Goal: Find specific page/section: Find specific page/section

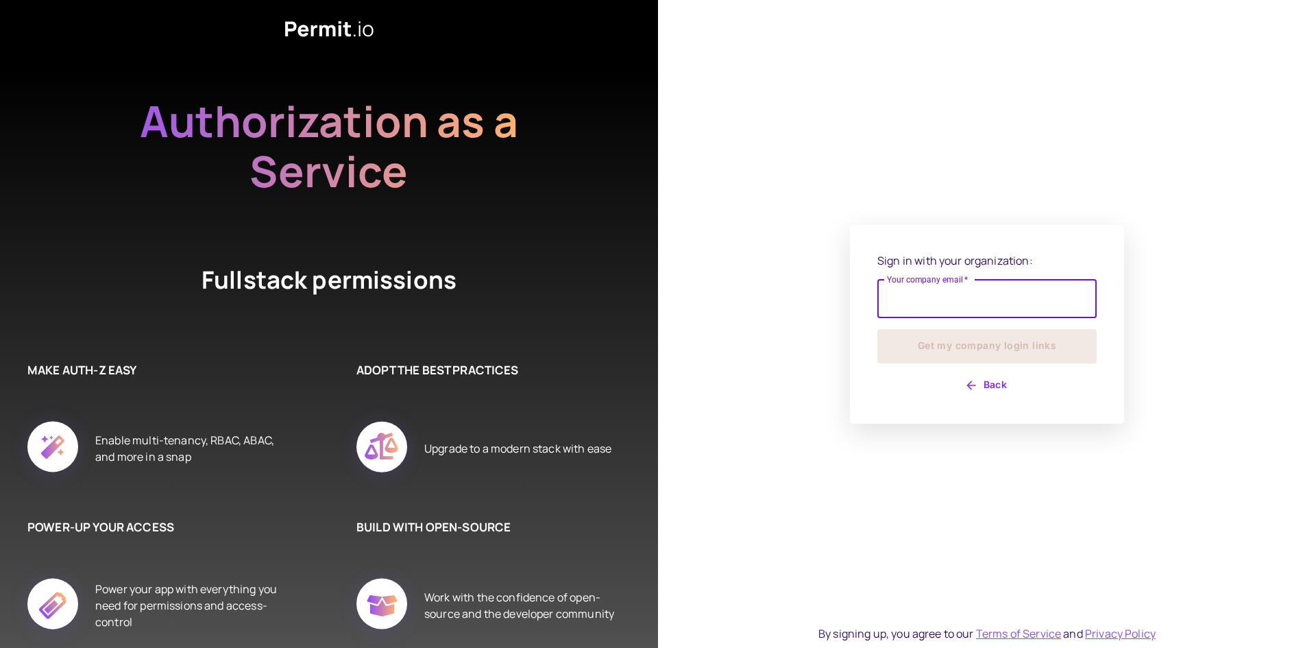
click at [956, 301] on input "Your company email   *" at bounding box center [986, 299] width 219 height 38
type input "**********"
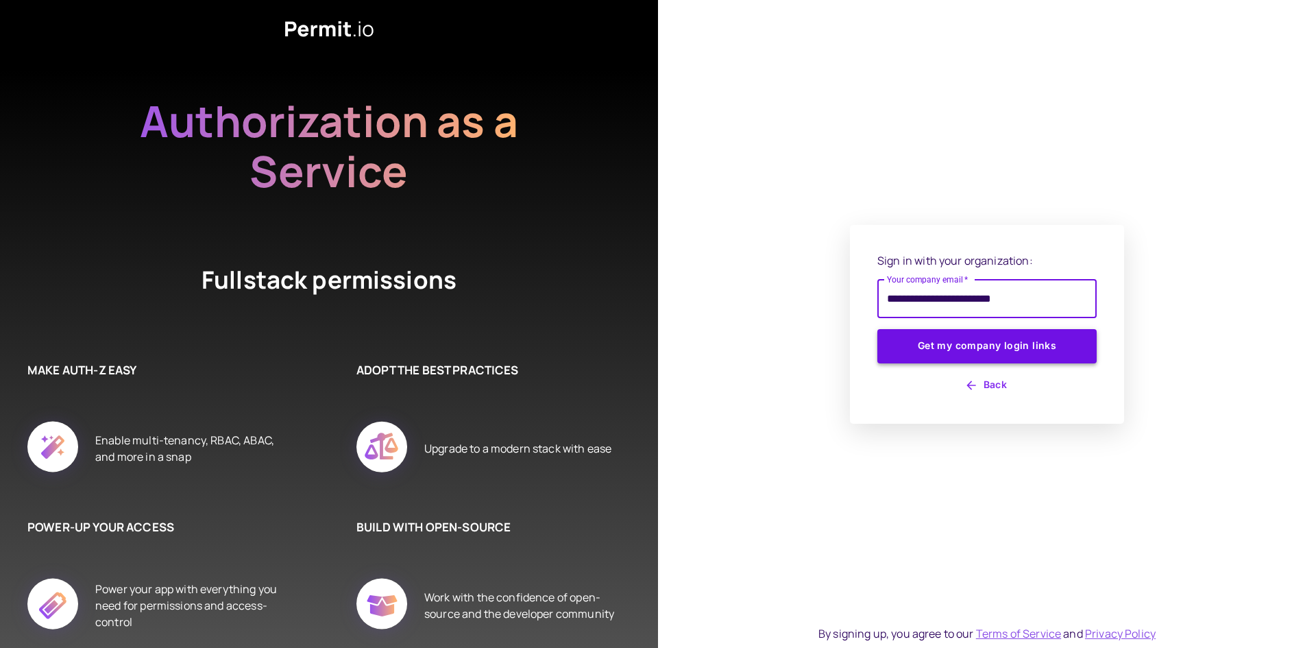
click at [957, 341] on button "Get my company login links" at bounding box center [986, 346] width 219 height 34
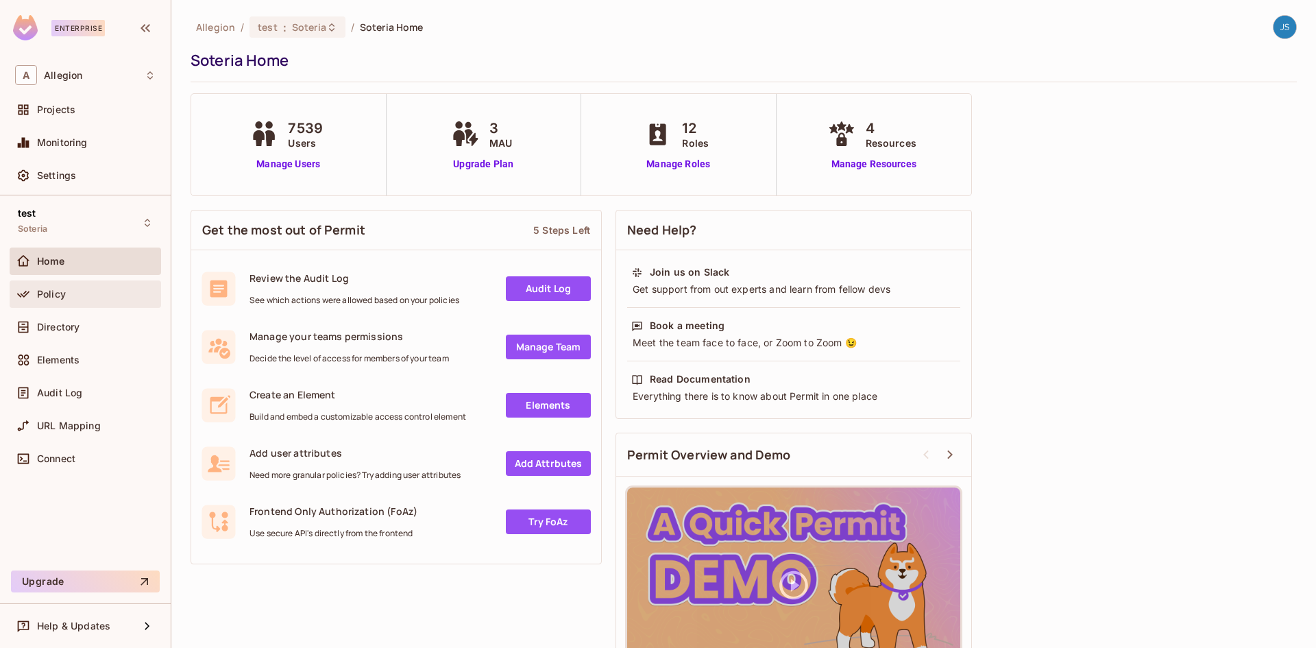
click at [69, 289] on div "Policy" at bounding box center [96, 294] width 119 height 11
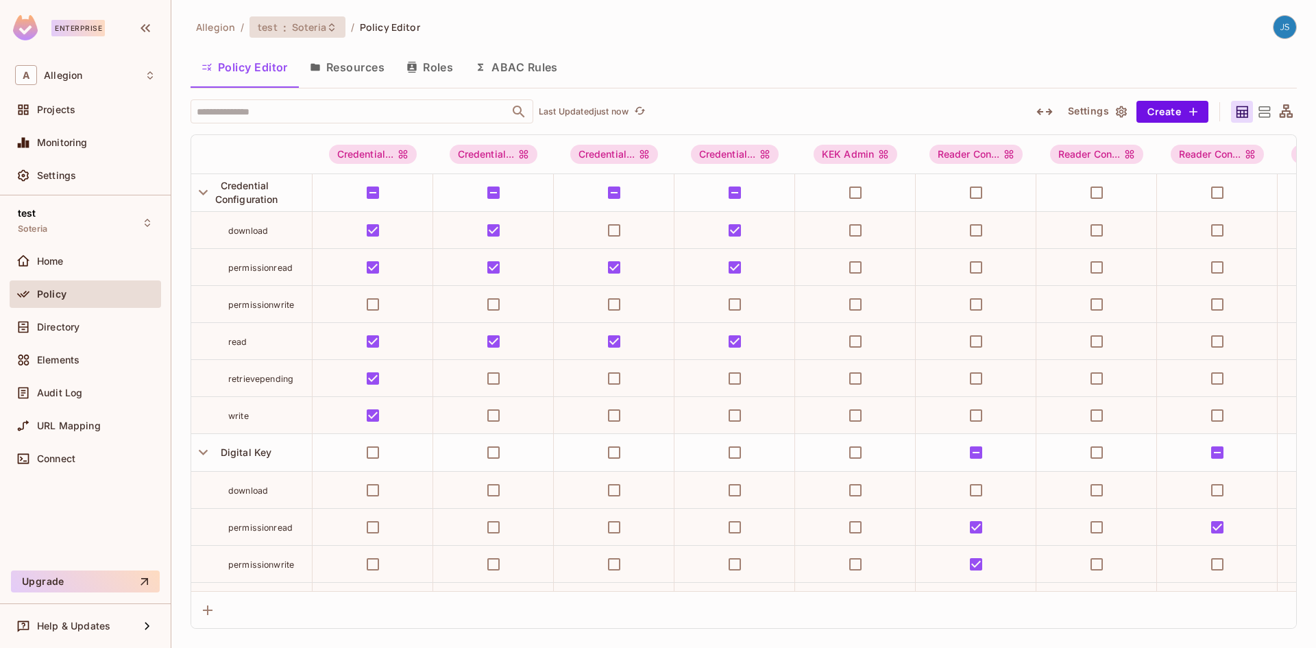
click at [316, 29] on span "Soteria" at bounding box center [309, 27] width 34 height 13
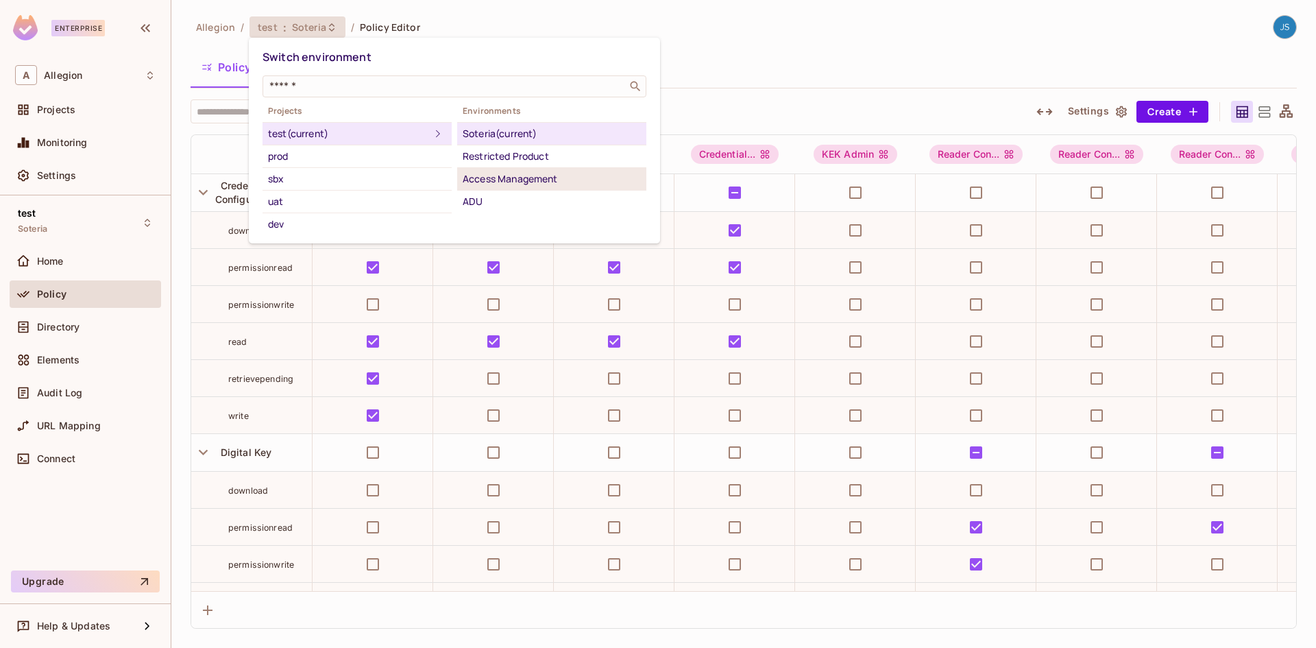
click at [526, 175] on div "Access Management" at bounding box center [552, 179] width 178 height 16
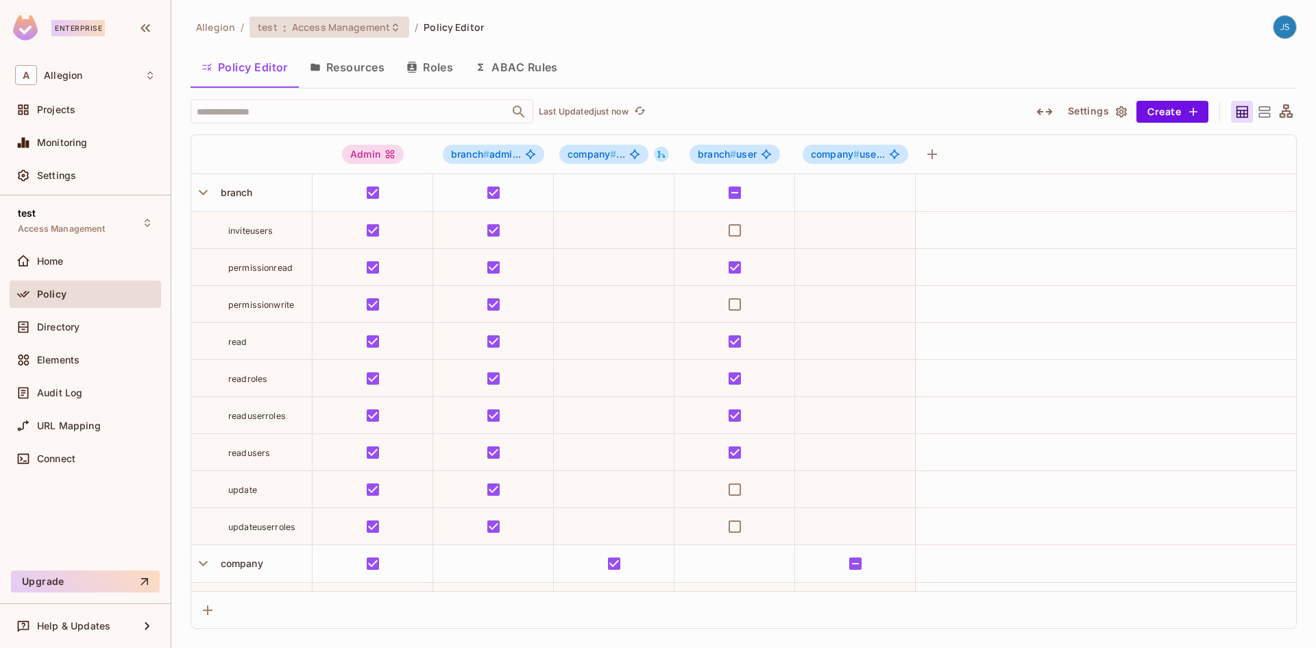
click at [386, 26] on span "Access Management" at bounding box center [341, 27] width 98 height 13
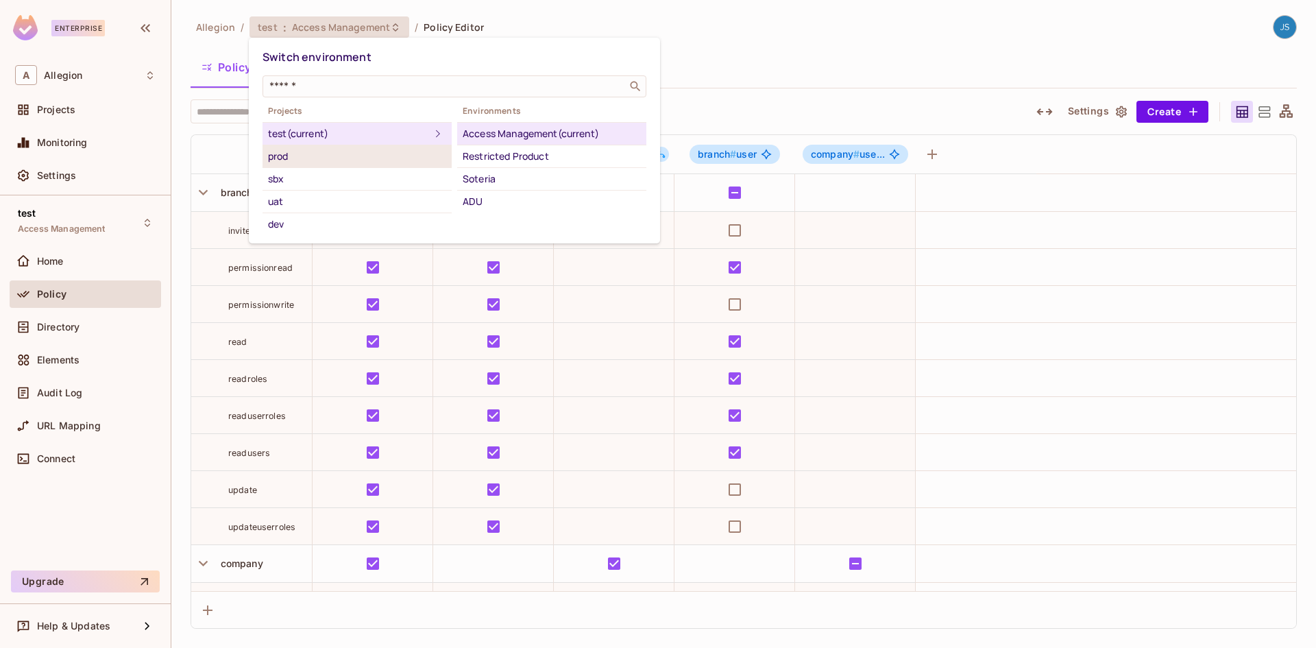
click at [331, 158] on div "prod" at bounding box center [357, 156] width 178 height 16
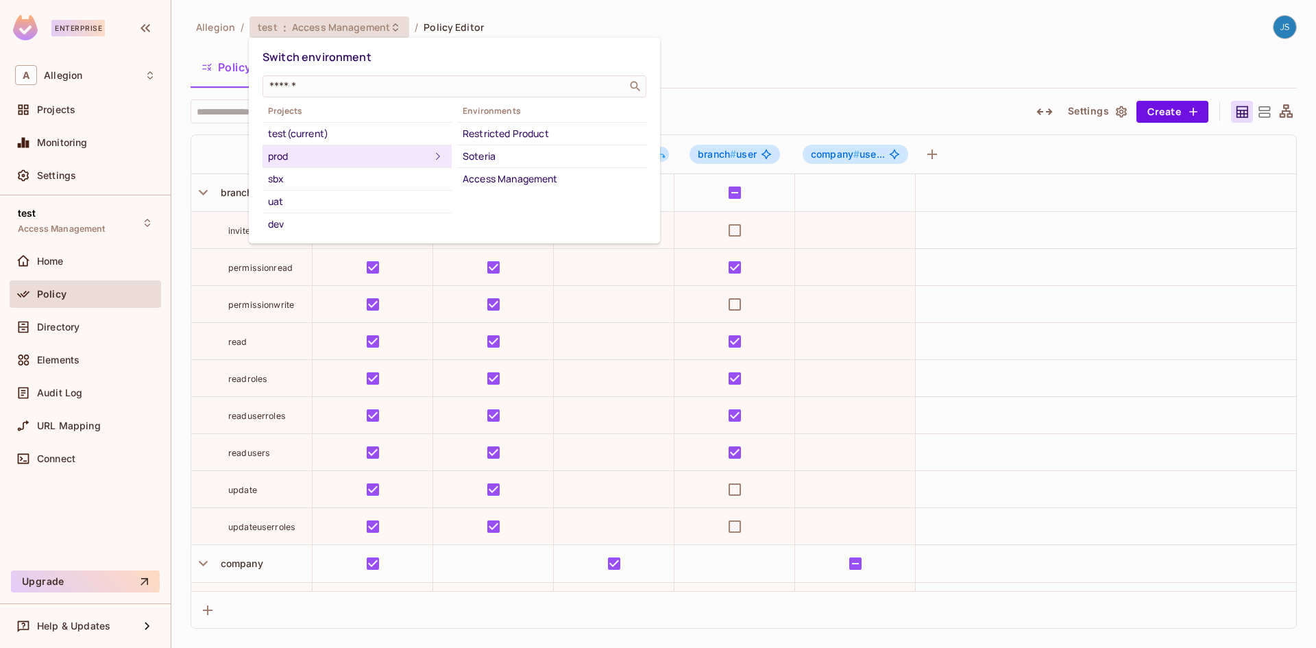
click at [507, 182] on div "Access Management" at bounding box center [552, 179] width 178 height 16
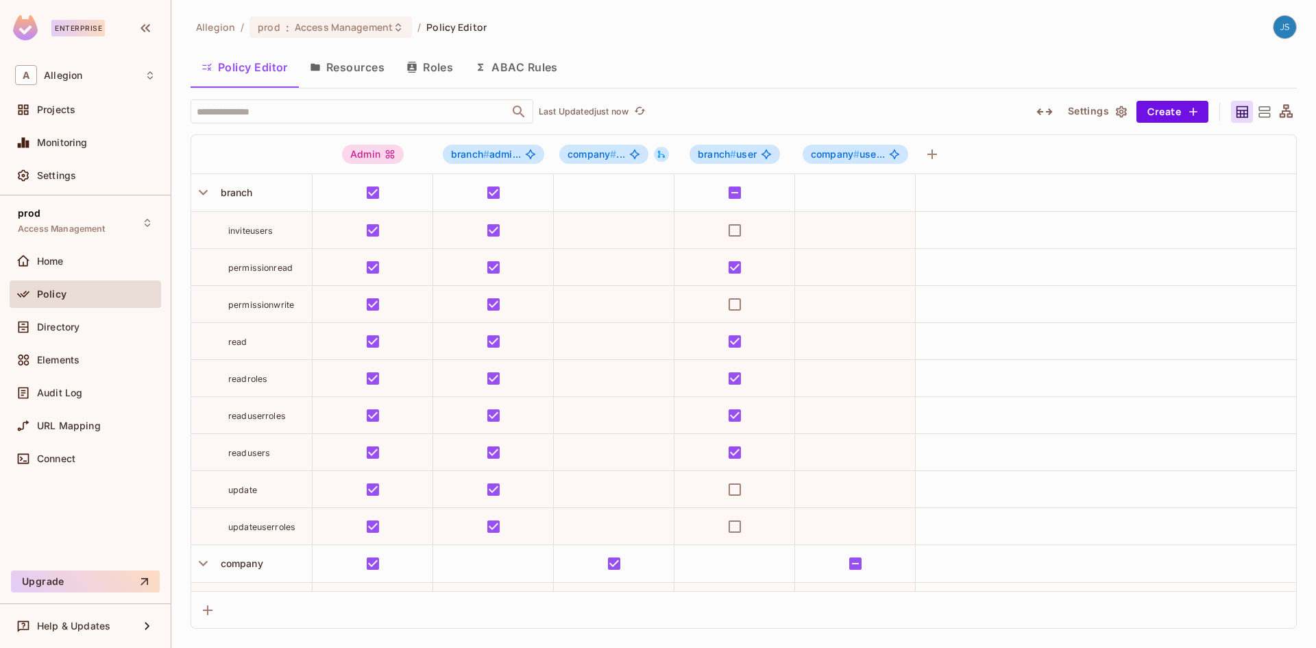
click at [348, 64] on button "Resources" at bounding box center [347, 67] width 97 height 34
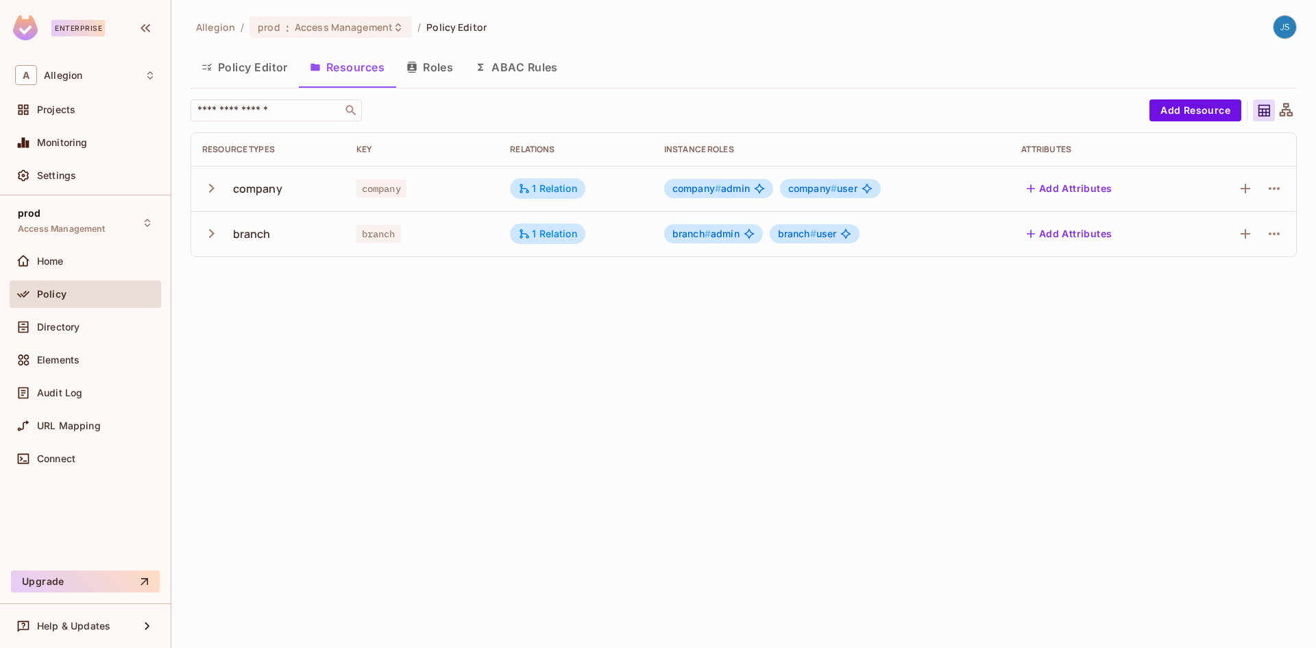
click at [568, 339] on div "Allegion / prod : Access Management / Policy Editor Policy Editor Resources Rol…" at bounding box center [743, 324] width 1145 height 648
